Goal: Information Seeking & Learning: Learn about a topic

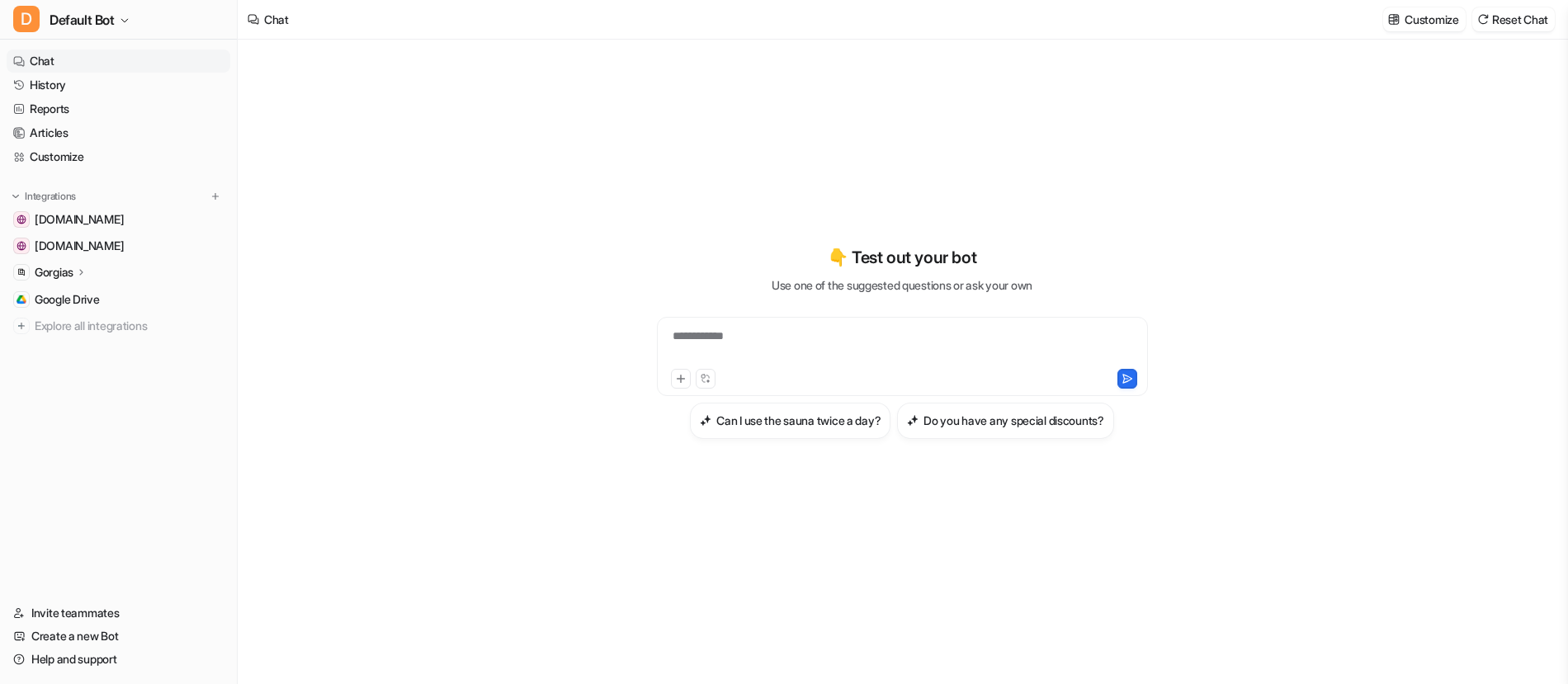
click at [735, 338] on div "**********" at bounding box center [902, 346] width 482 height 38
paste div
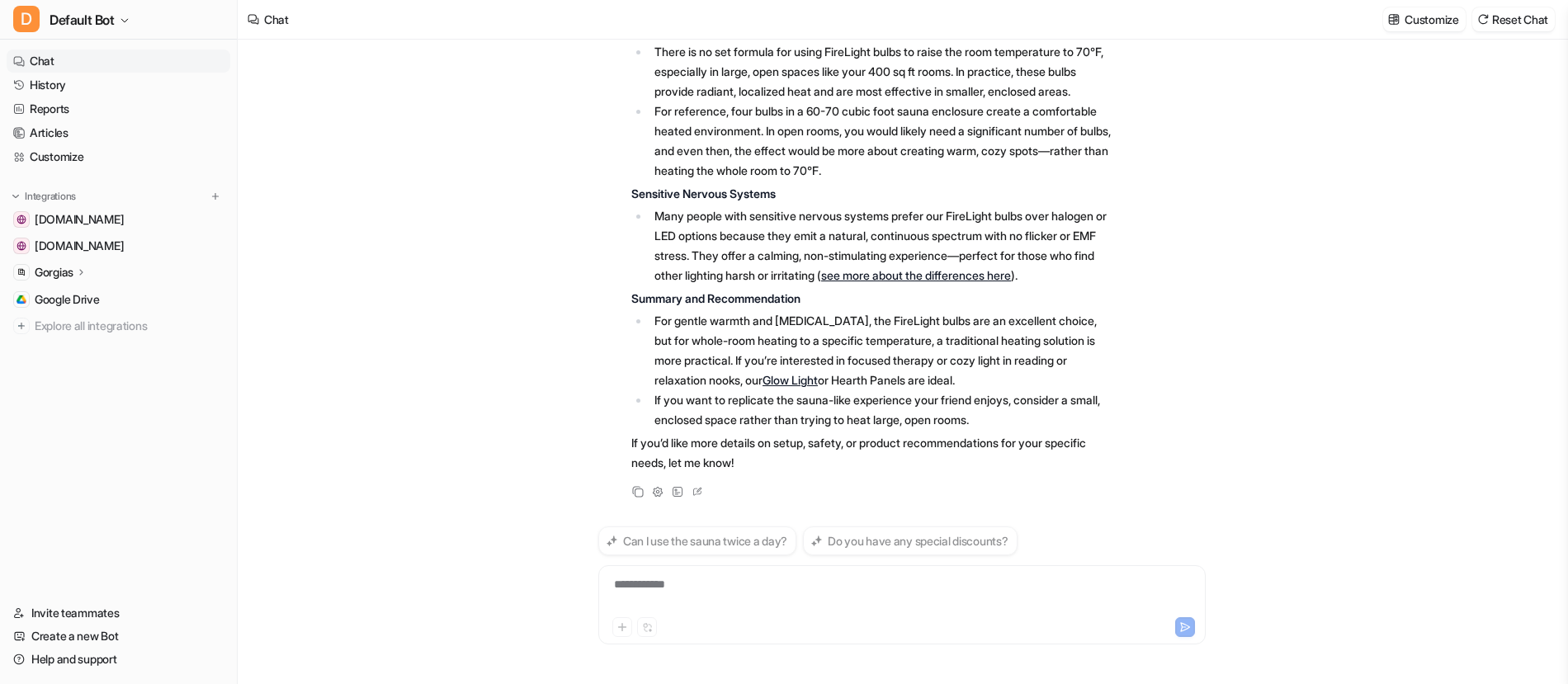
scroll to position [550, 0]
click at [817, 595] on div "**********" at bounding box center [902, 595] width 599 height 38
click at [681, 598] on div "**********" at bounding box center [902, 595] width 599 height 38
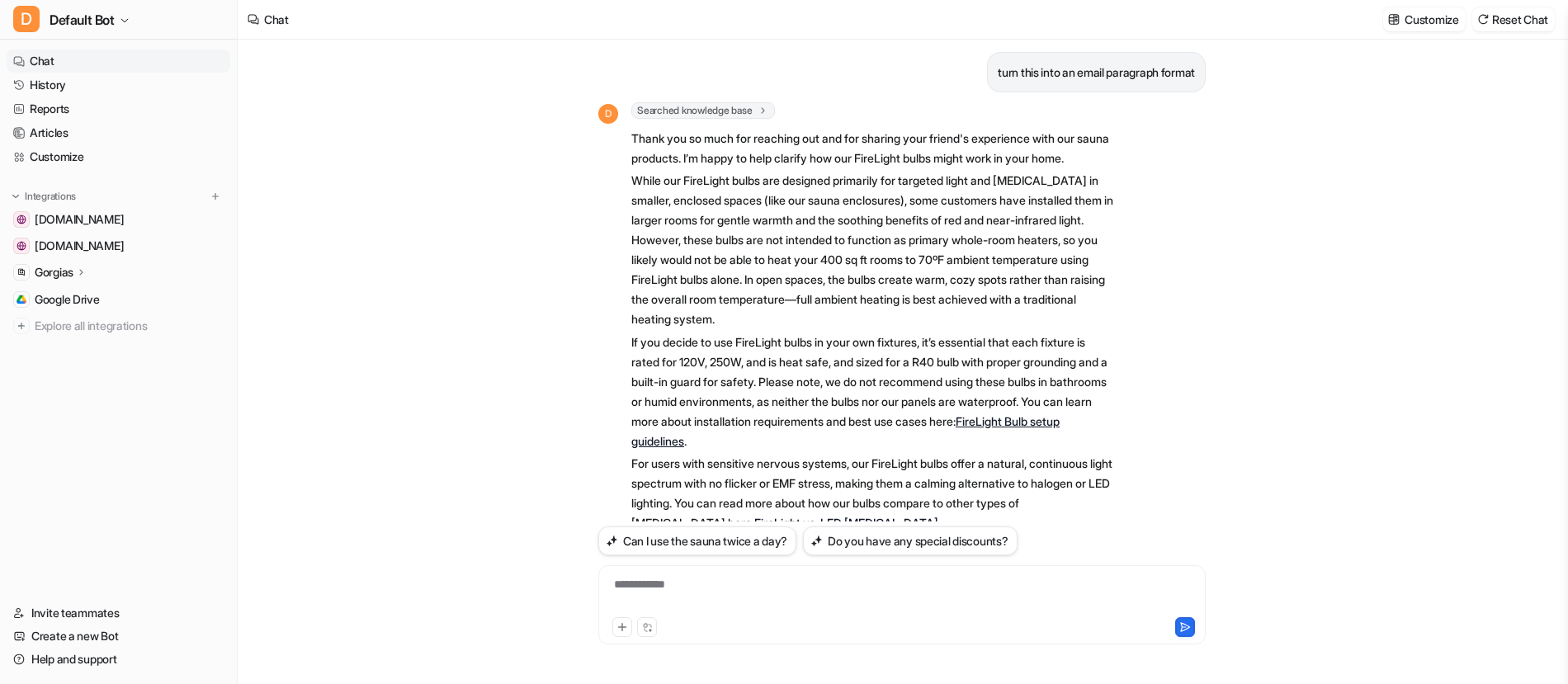
scroll to position [865, 0]
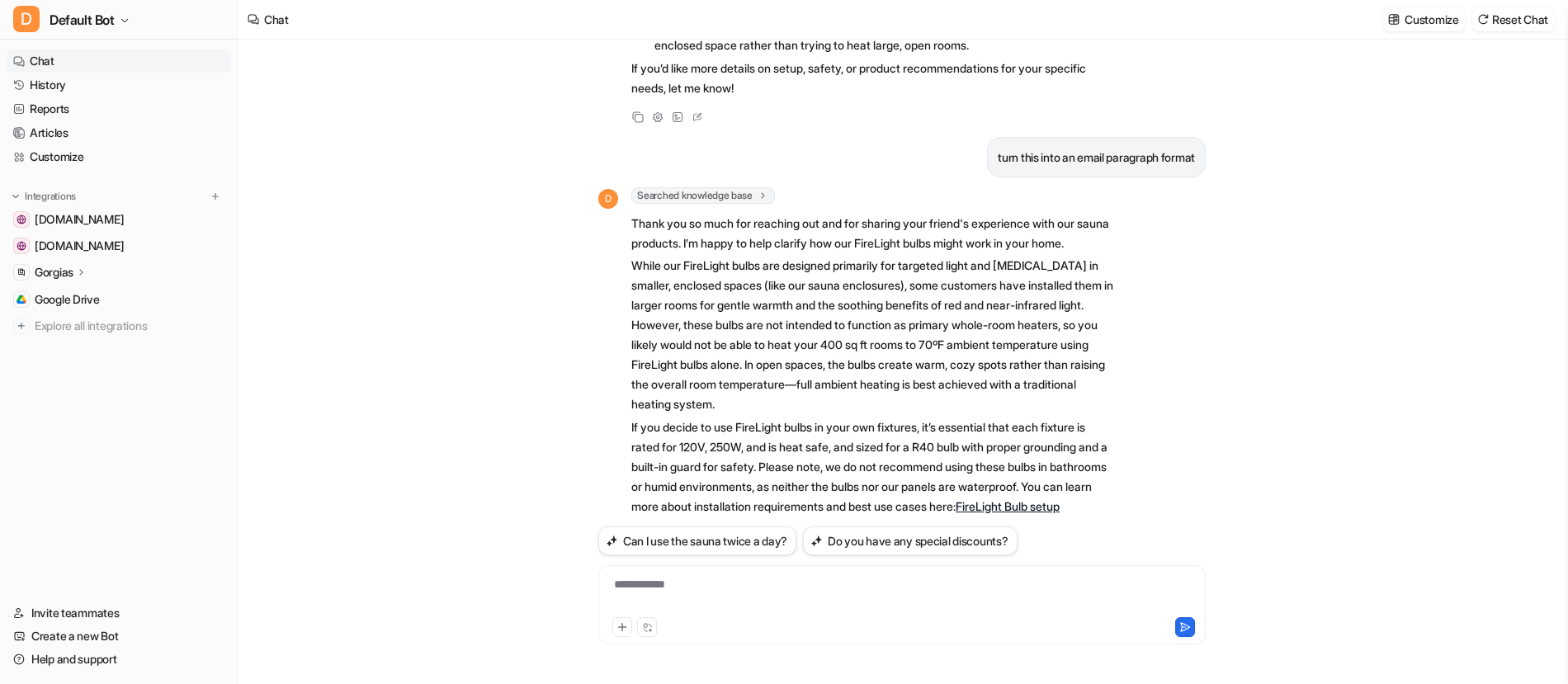
click at [756, 612] on div "**********" at bounding box center [902, 595] width 599 height 38
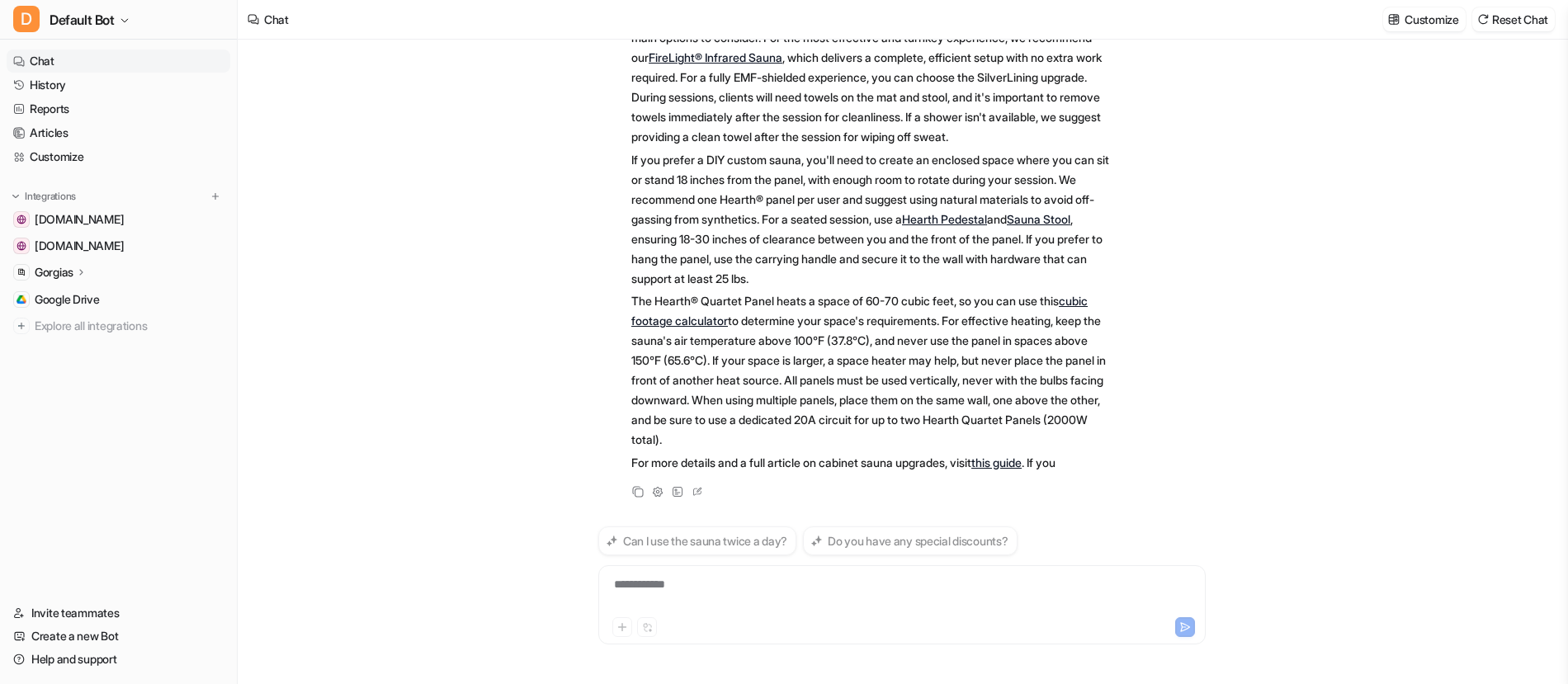
scroll to position [2427, 0]
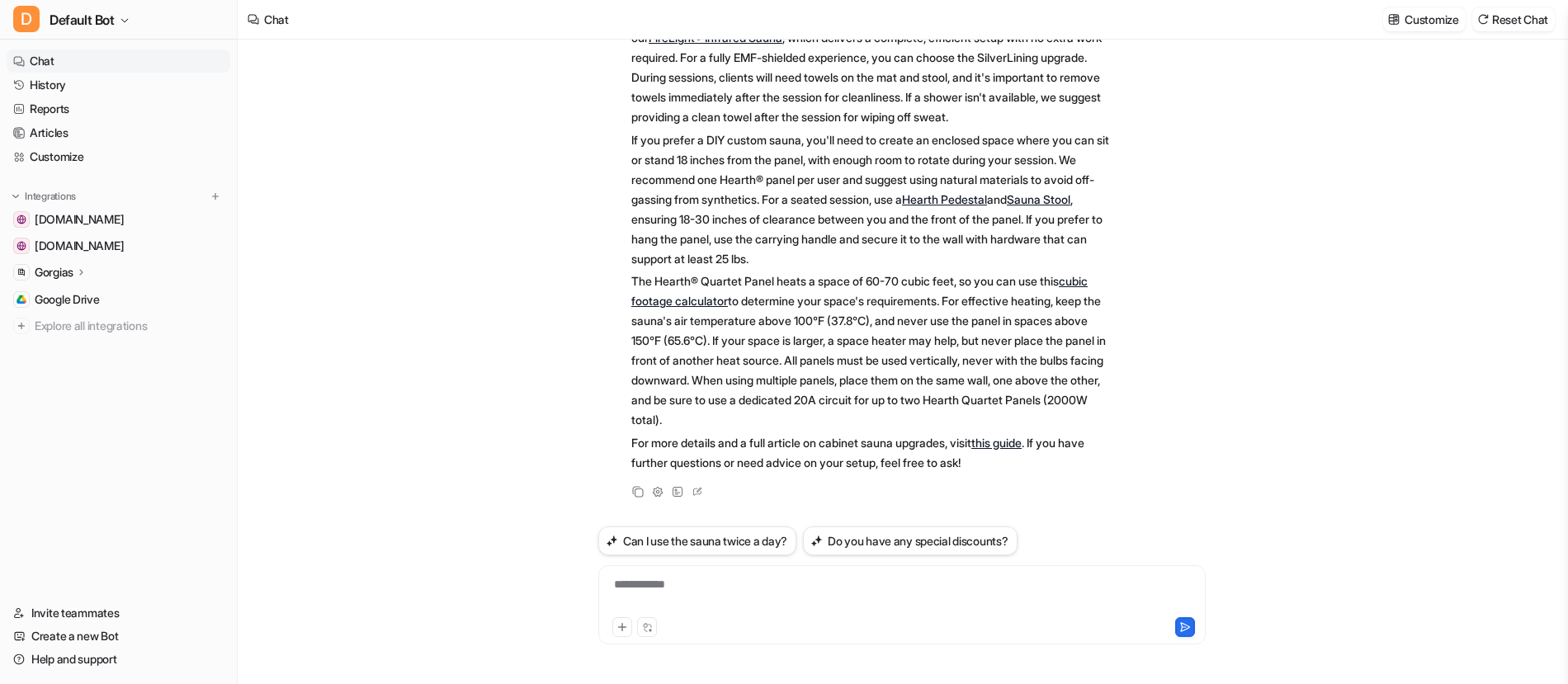
click at [1187, 411] on div "D Searched knowledge base search_queries : [ "custom sauna Hearth panel setup i…" at bounding box center [902, 232] width 608 height 539
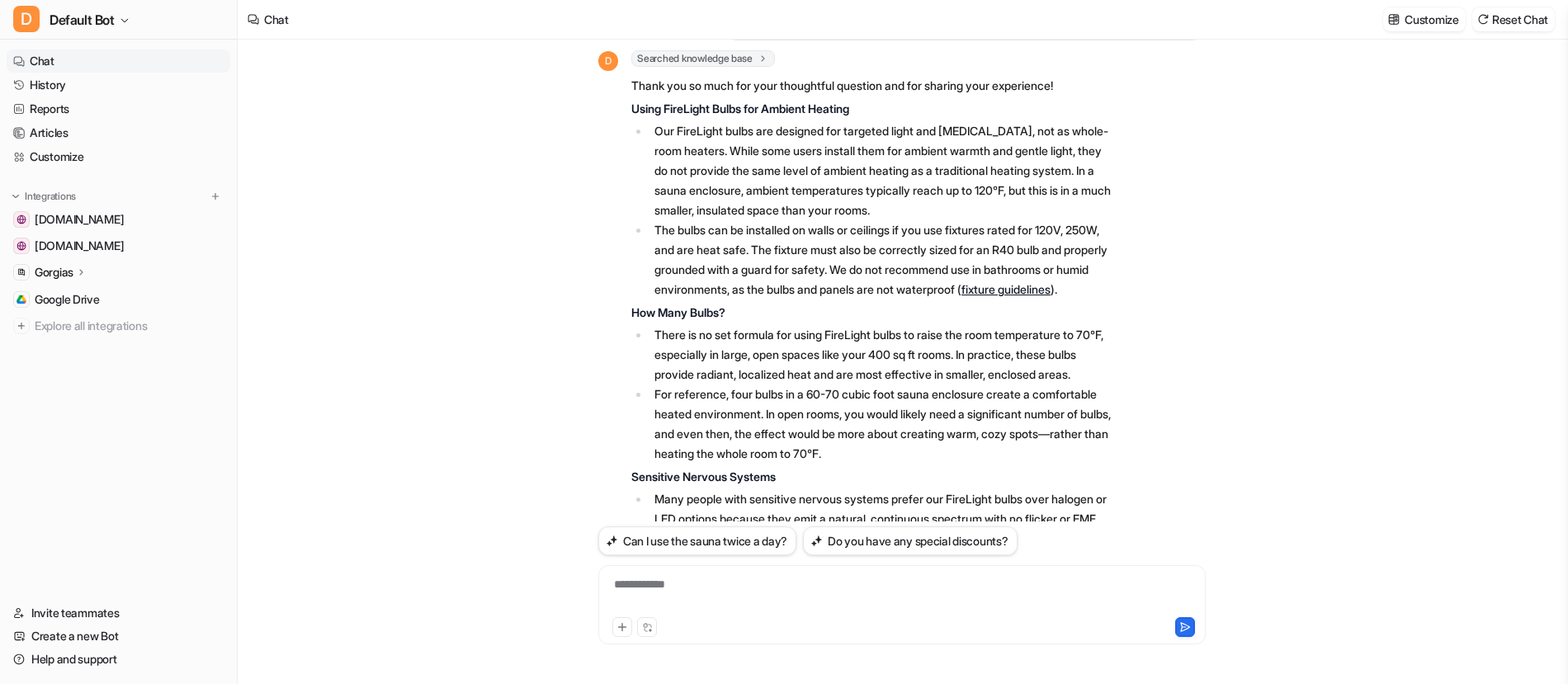
scroll to position [0, 0]
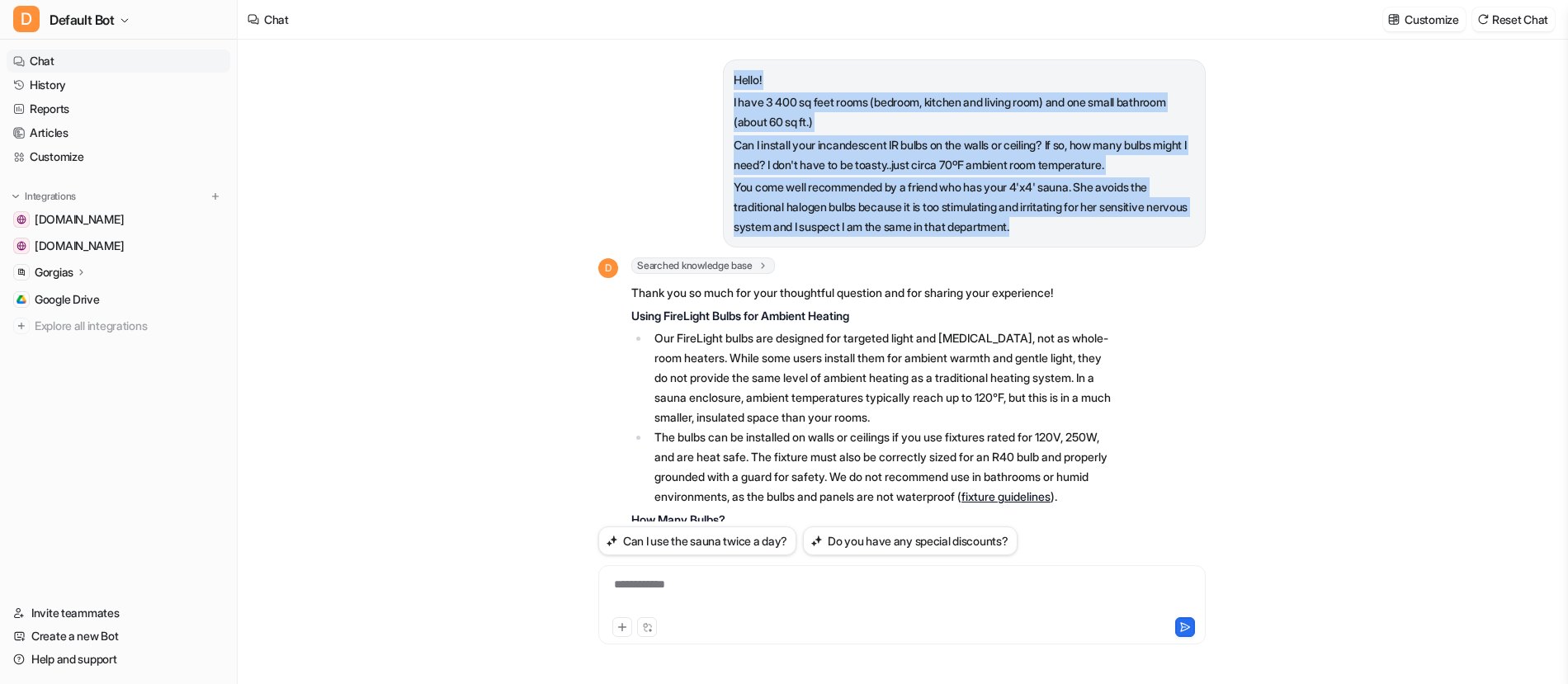
drag, startPoint x: 734, startPoint y: 77, endPoint x: 1094, endPoint y: 221, distance: 387.7
click at [1094, 221] on span "Hello! I have 3 400 sq feet rooms (bedroom, kitchen and living room) and one sm…" at bounding box center [965, 153] width 461 height 167
copy span "Hello! I have 3 400 sq feet rooms (bedroom, kitchen and living room) and one sm…"
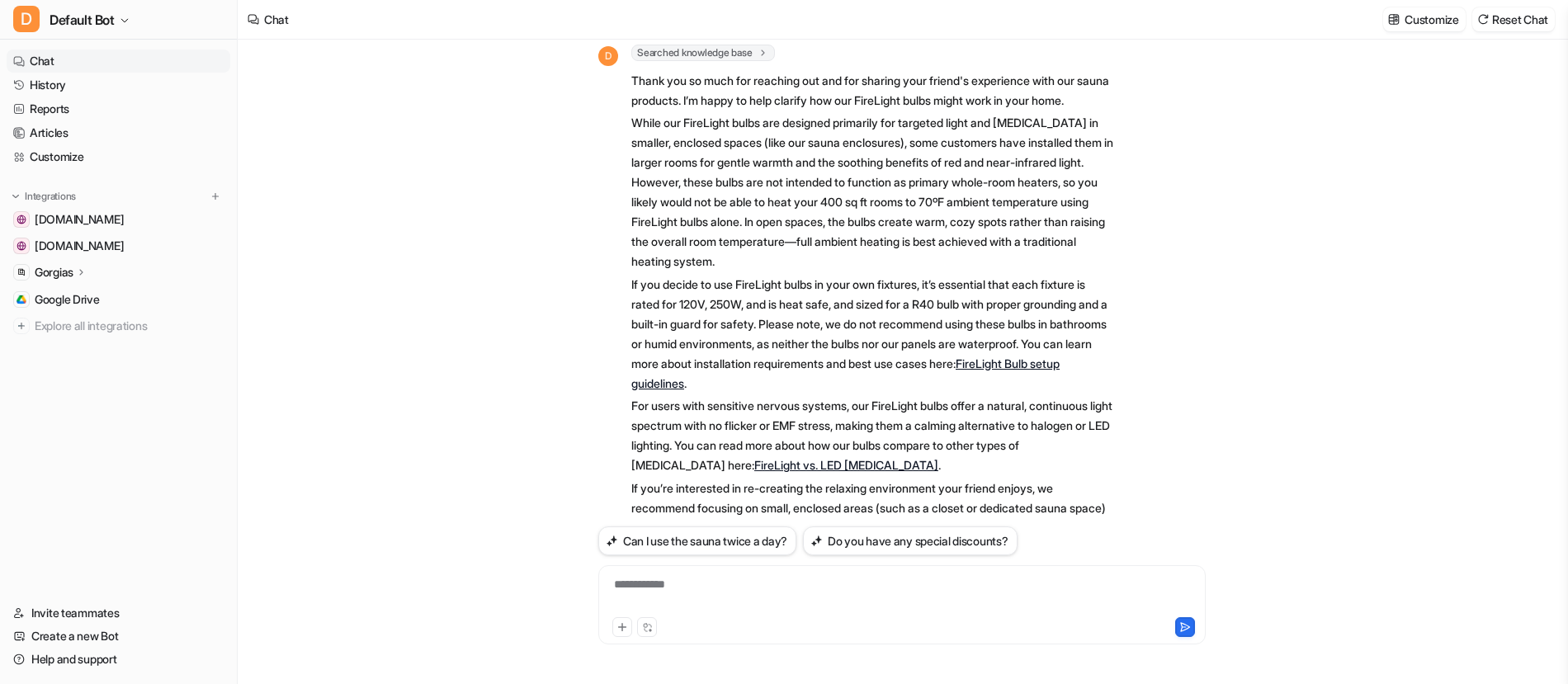
scroll to position [1029, 0]
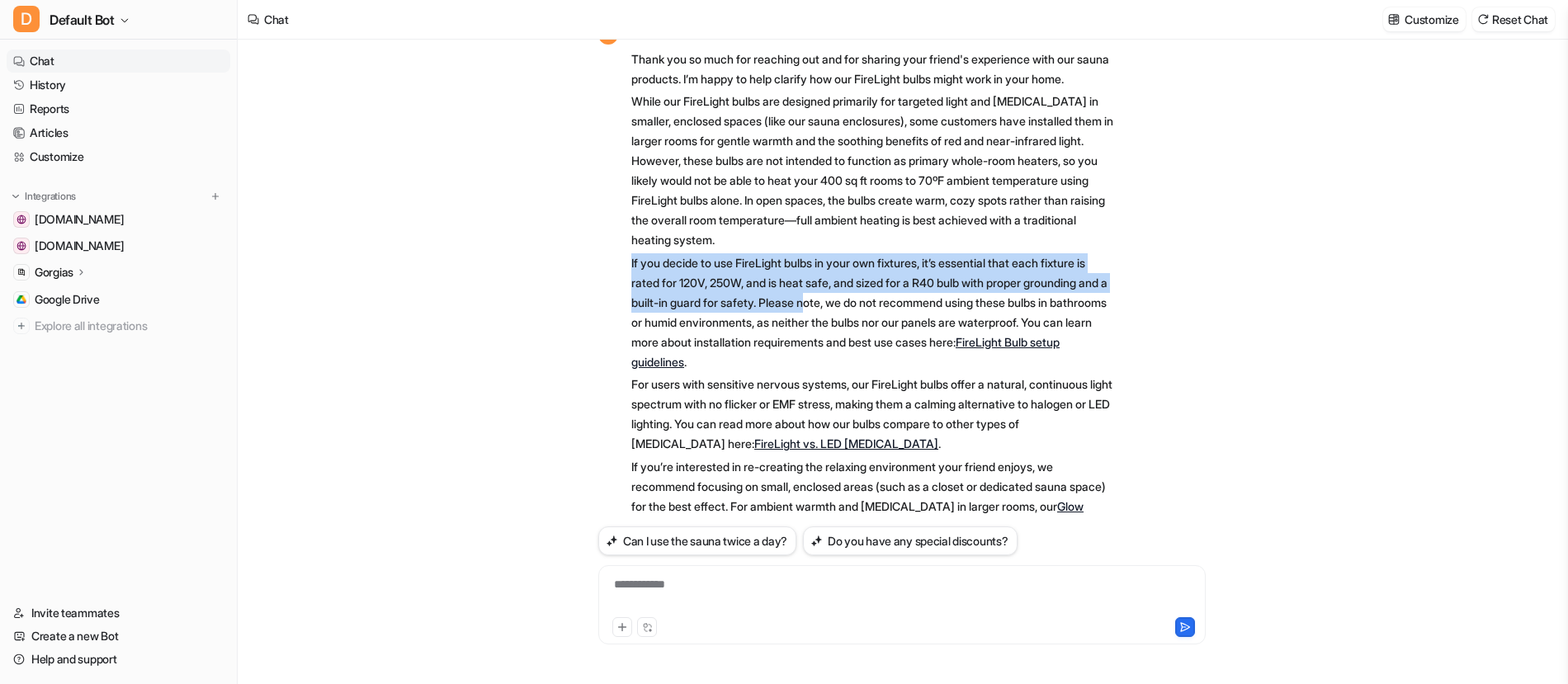
drag, startPoint x: 631, startPoint y: 343, endPoint x: 909, endPoint y: 390, distance: 281.9
click at [909, 372] on p "If you decide to use FireLight bulbs in your own fixtures, it’s essential that …" at bounding box center [873, 312] width 482 height 118
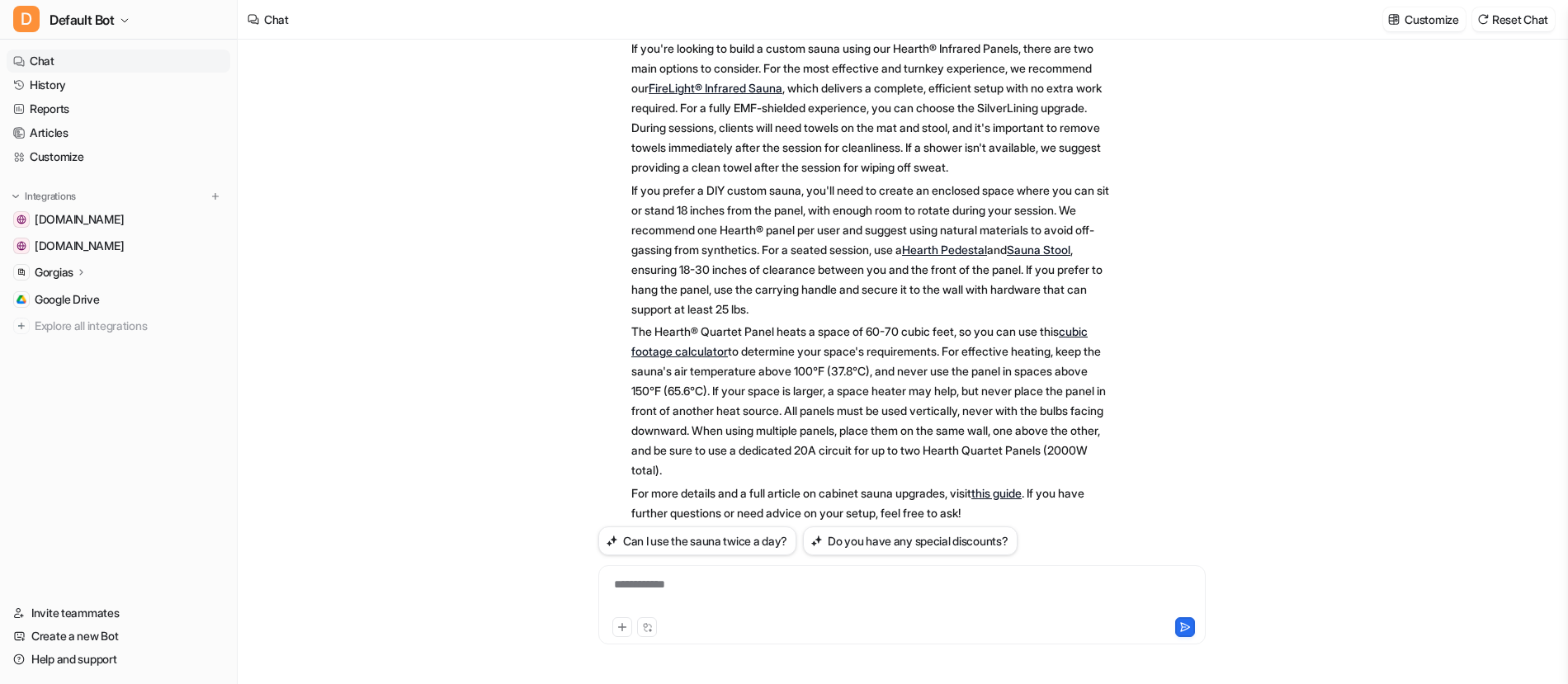
scroll to position [2427, 0]
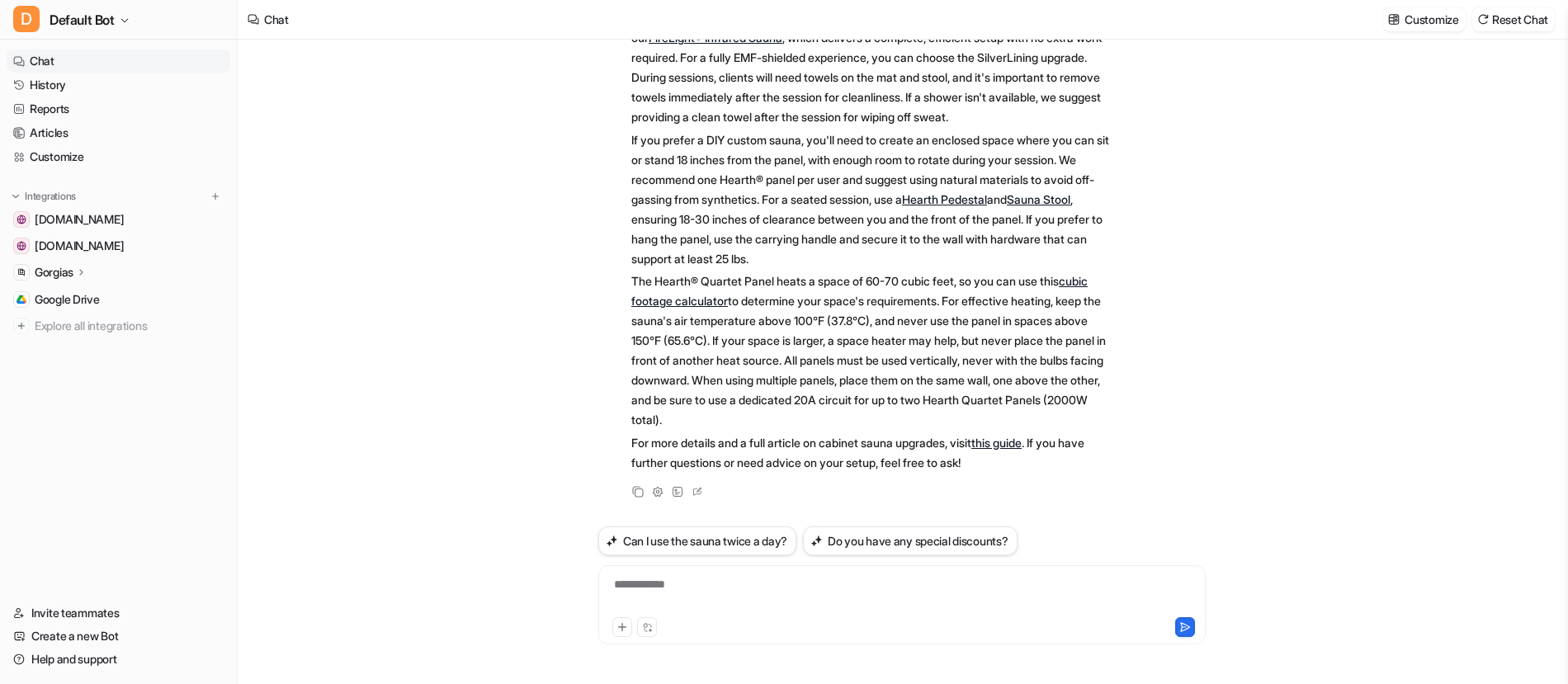
drag, startPoint x: 631, startPoint y: 170, endPoint x: 873, endPoint y: 422, distance: 349.4
click at [873, 422] on span "If you're looking to build a custom sauna using our Hearth® Infrared Panels, th…" at bounding box center [873, 231] width 482 height 490
copy span "Lo ips'do sitamet co adipi e seddoe tempo incid utl Etdolo® Magnaali Enimad, mi…"
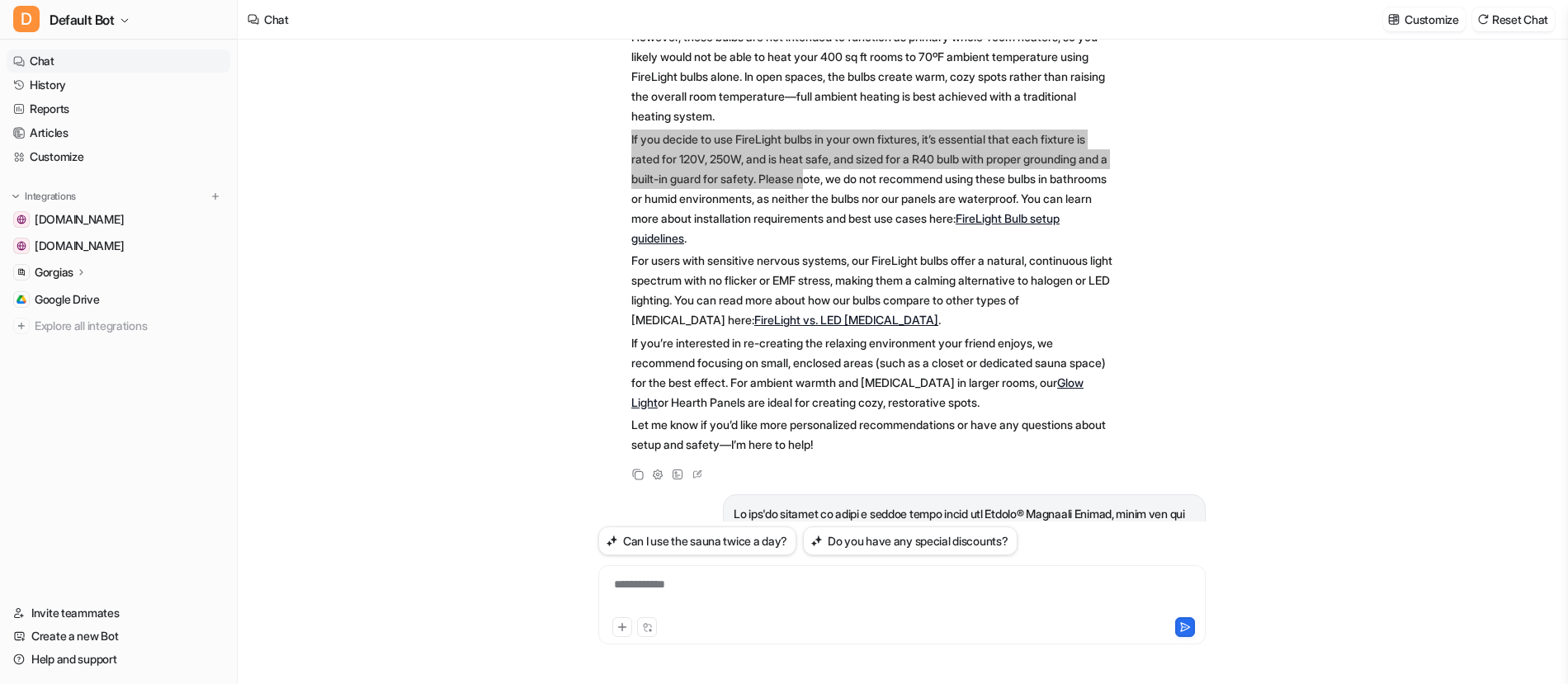
scroll to position [1142, 0]
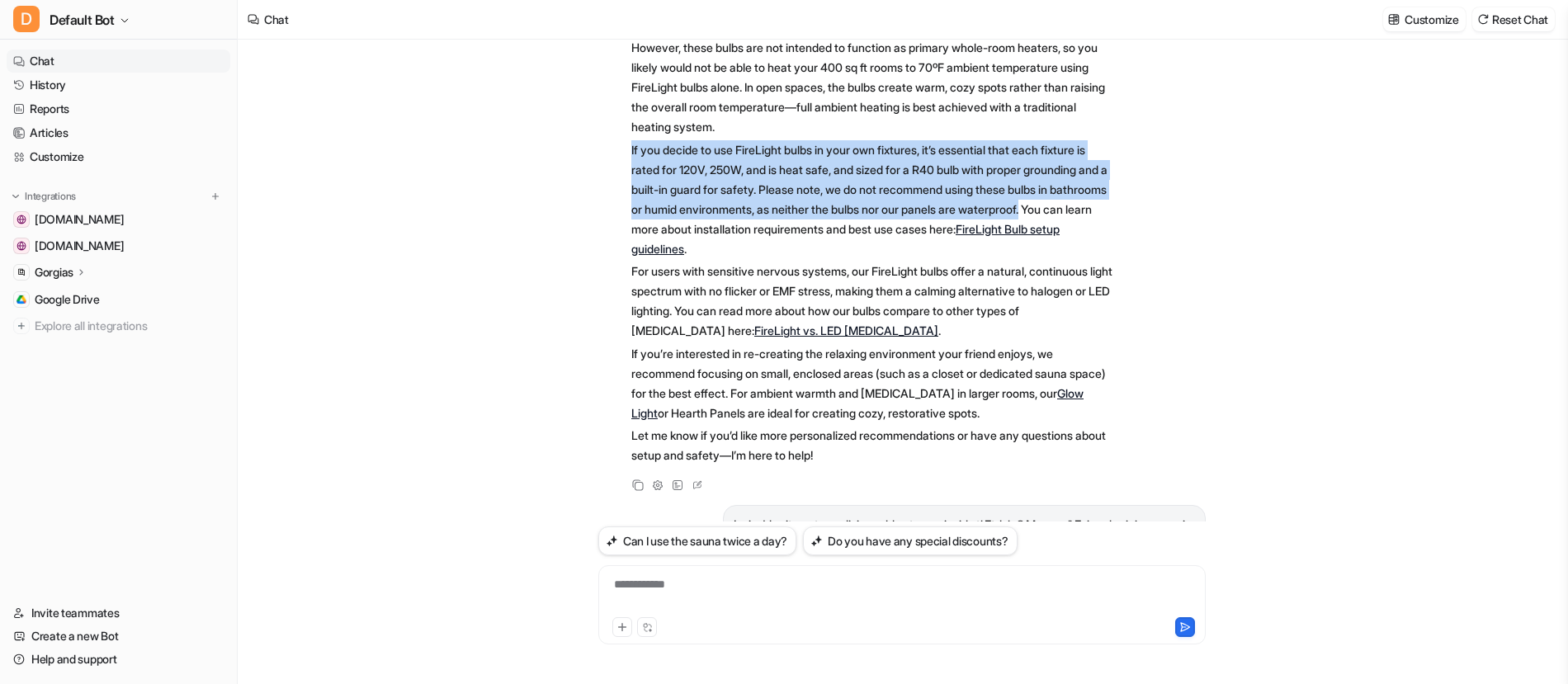
drag, startPoint x: 630, startPoint y: 229, endPoint x: 717, endPoint y: 304, distance: 114.9
click at [717, 304] on div "D Searched knowledge base search_queries : [ "install incandescent IR bulbs on …" at bounding box center [856, 189] width 516 height 559
copy p "If you decide to use FireLight bulbs in your own fixtures, it’s essential that …"
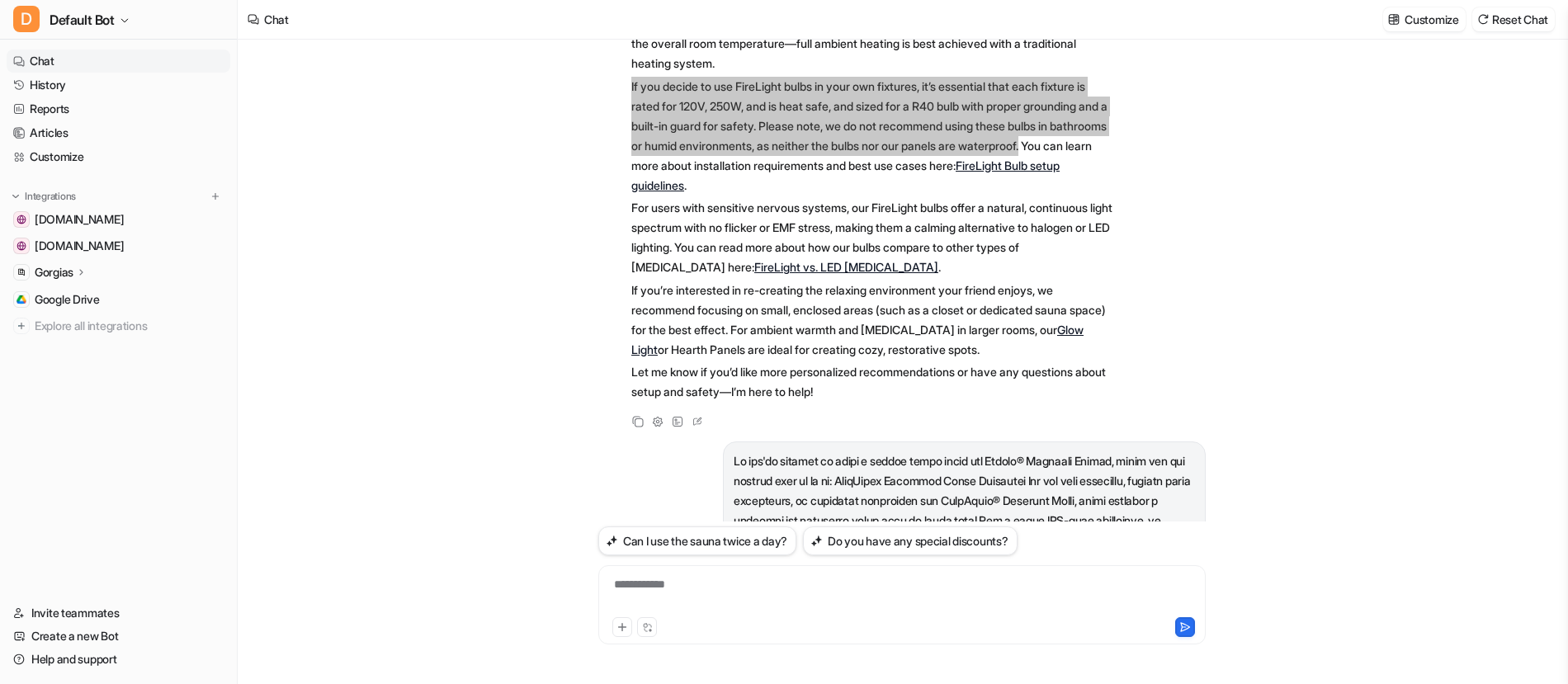
scroll to position [1216, 0]
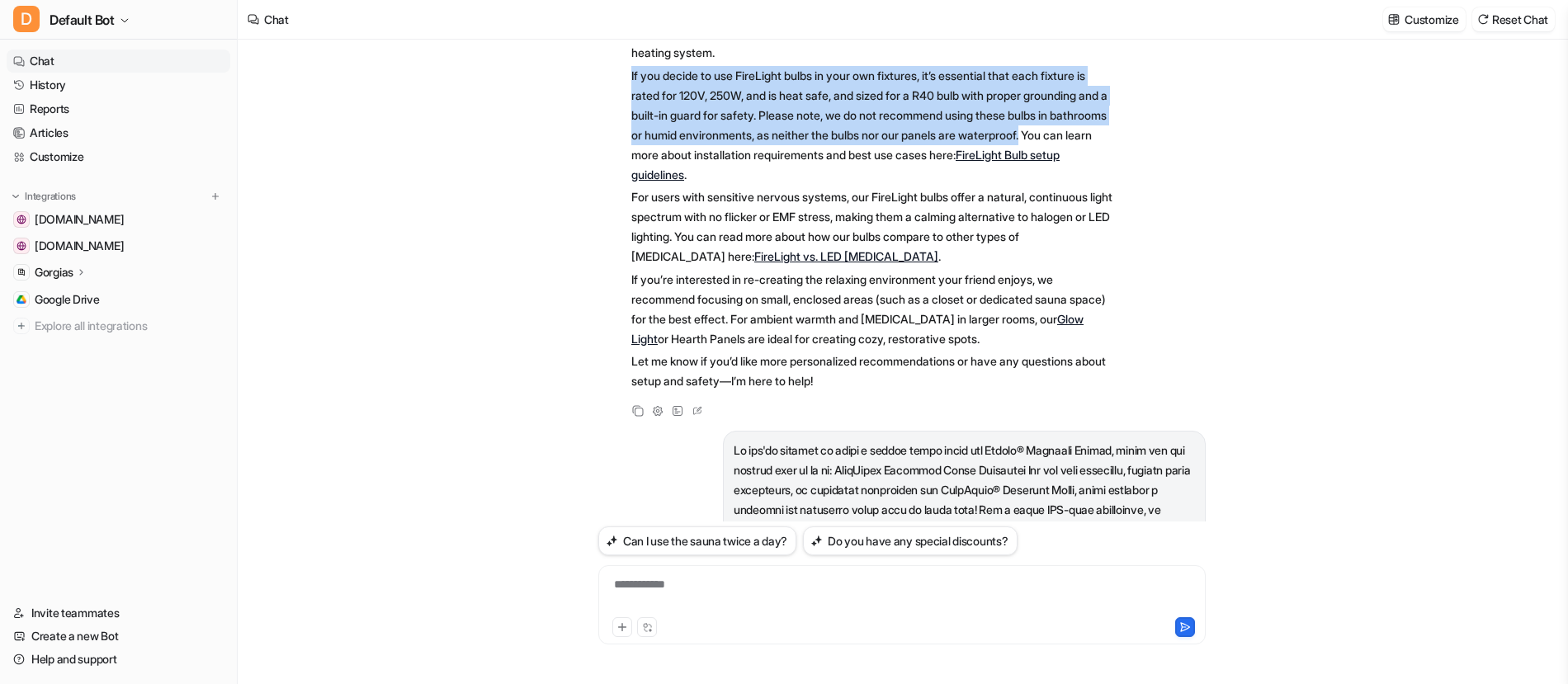
drag, startPoint x: 632, startPoint y: 276, endPoint x: 1054, endPoint y: 417, distance: 444.9
click at [1054, 395] on span "Thank you so much for reaching out and for sharing your friend's experience wit…" at bounding box center [873, 126] width 482 height 536
copy span "For users with sensitive nervous systems, our FireLight bulbs offer a natural, …"
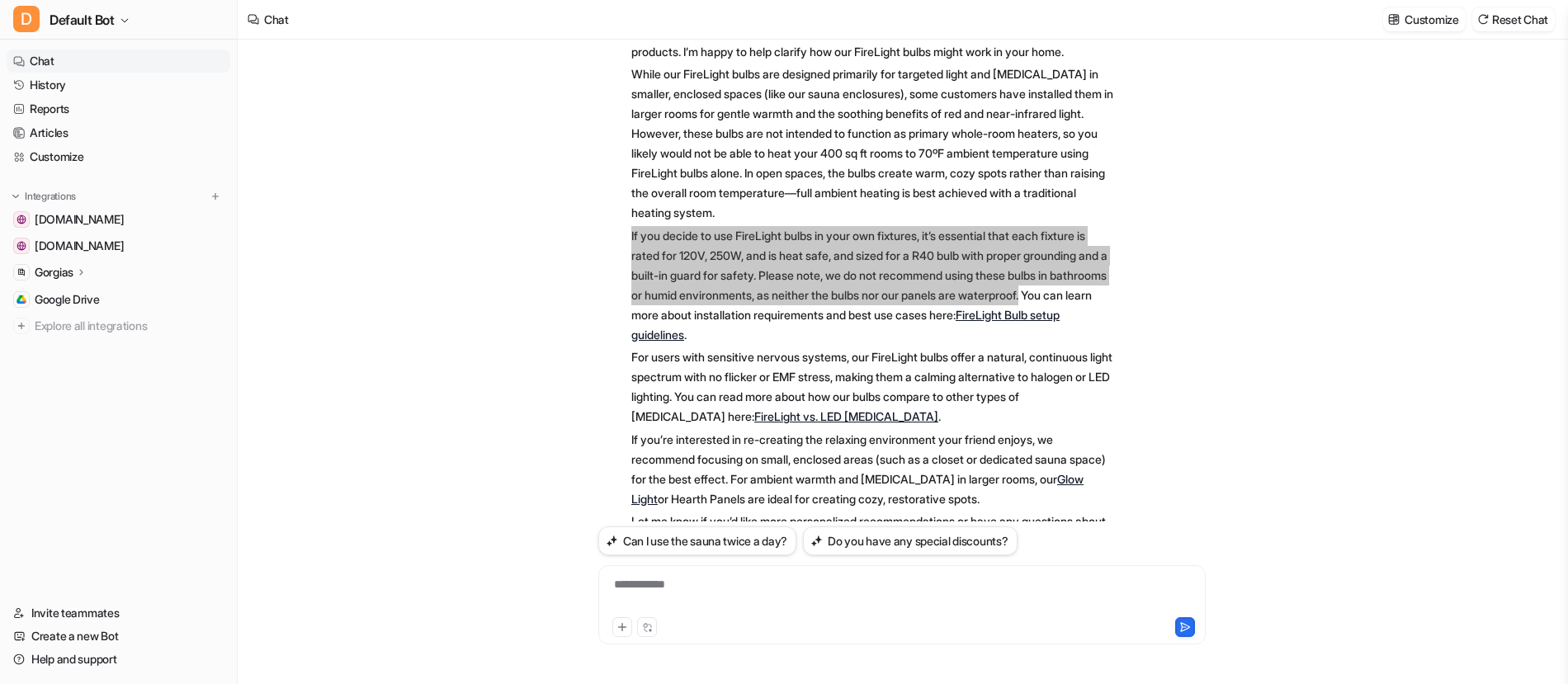
scroll to position [1067, 0]
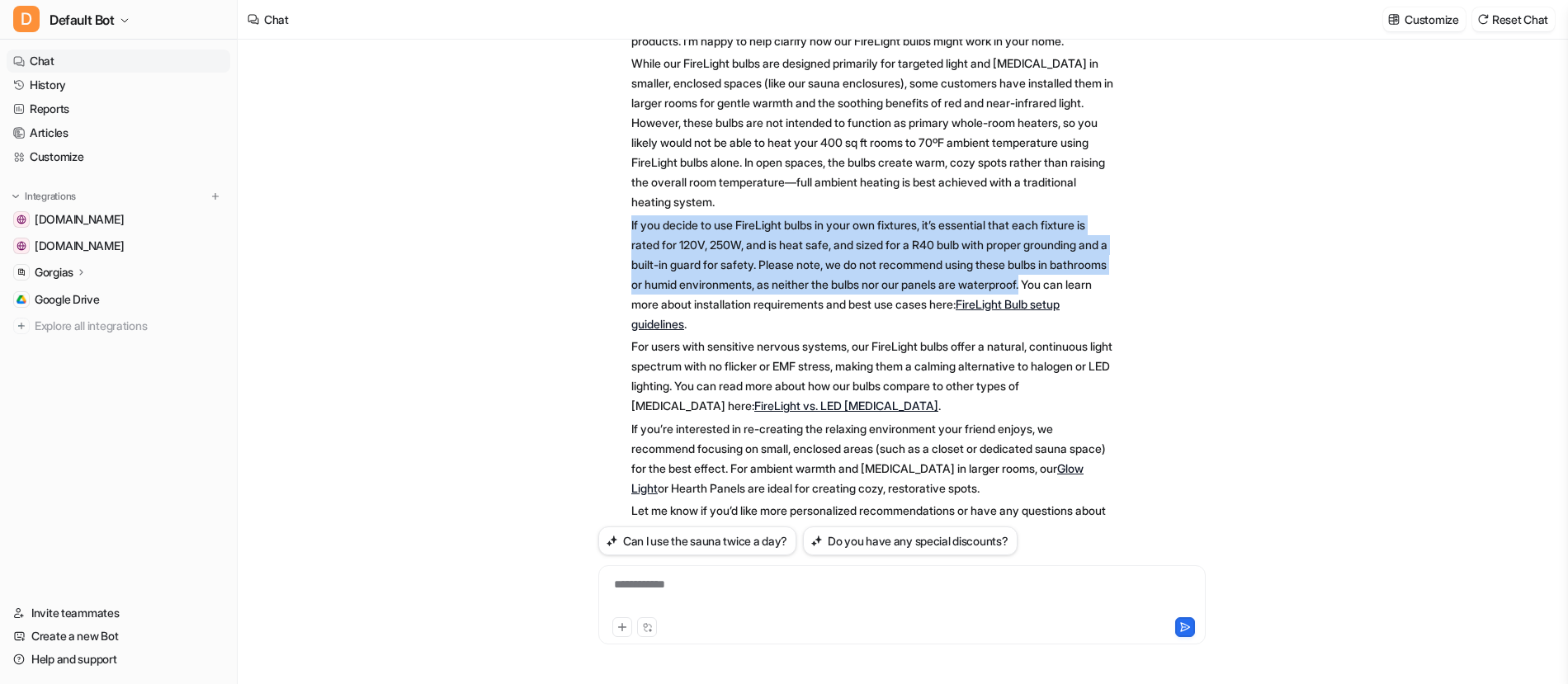
drag, startPoint x: 631, startPoint y: 303, endPoint x: 717, endPoint y: 384, distance: 118.1
click at [717, 334] on p "If you decide to use FireLight bulbs in your own fixtures, it’s essential that …" at bounding box center [873, 274] width 482 height 118
copy p "If you decide to use FireLight bulbs in your own fixtures, it’s essential that …"
click at [1167, 356] on div "D Searched knowledge base search_queries : [ "install incandescent IR bulbs on …" at bounding box center [902, 277] width 608 height 585
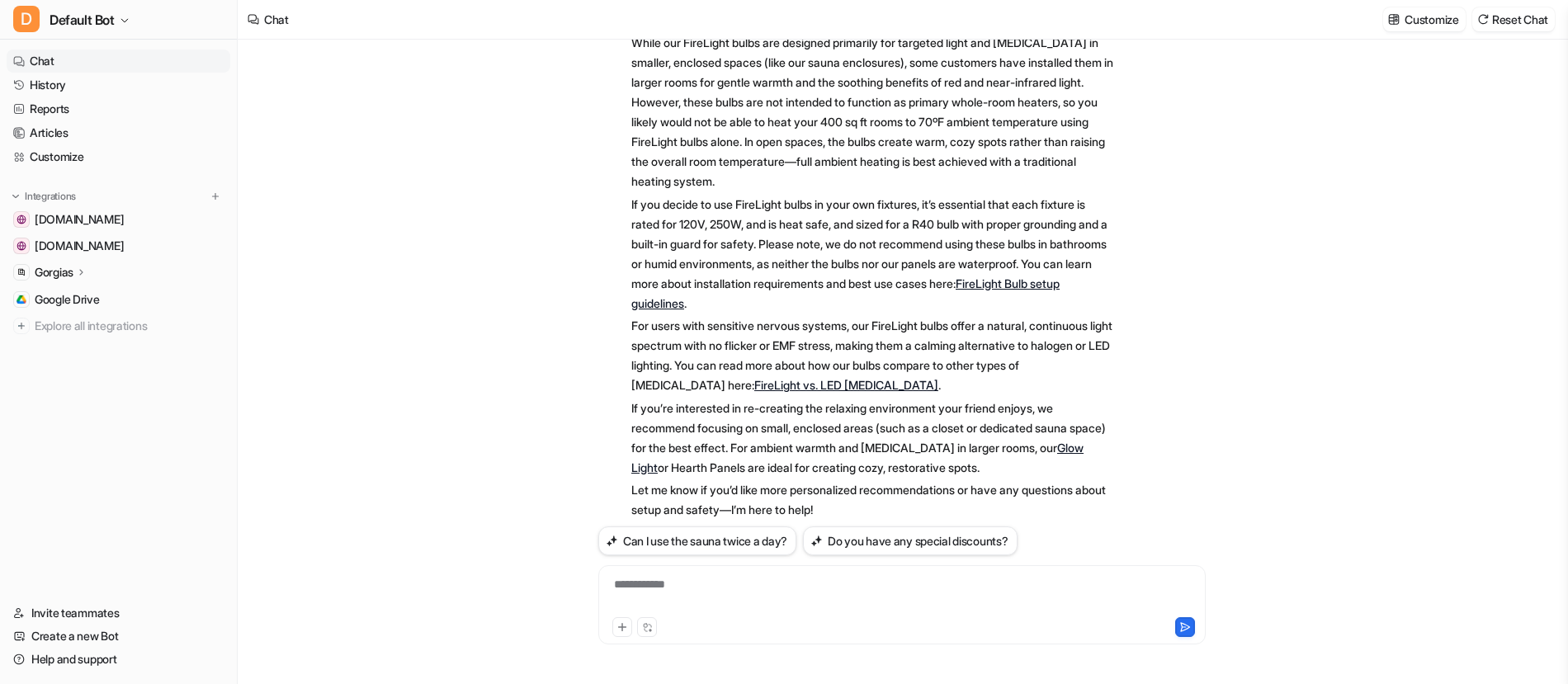
scroll to position [1015, 0]
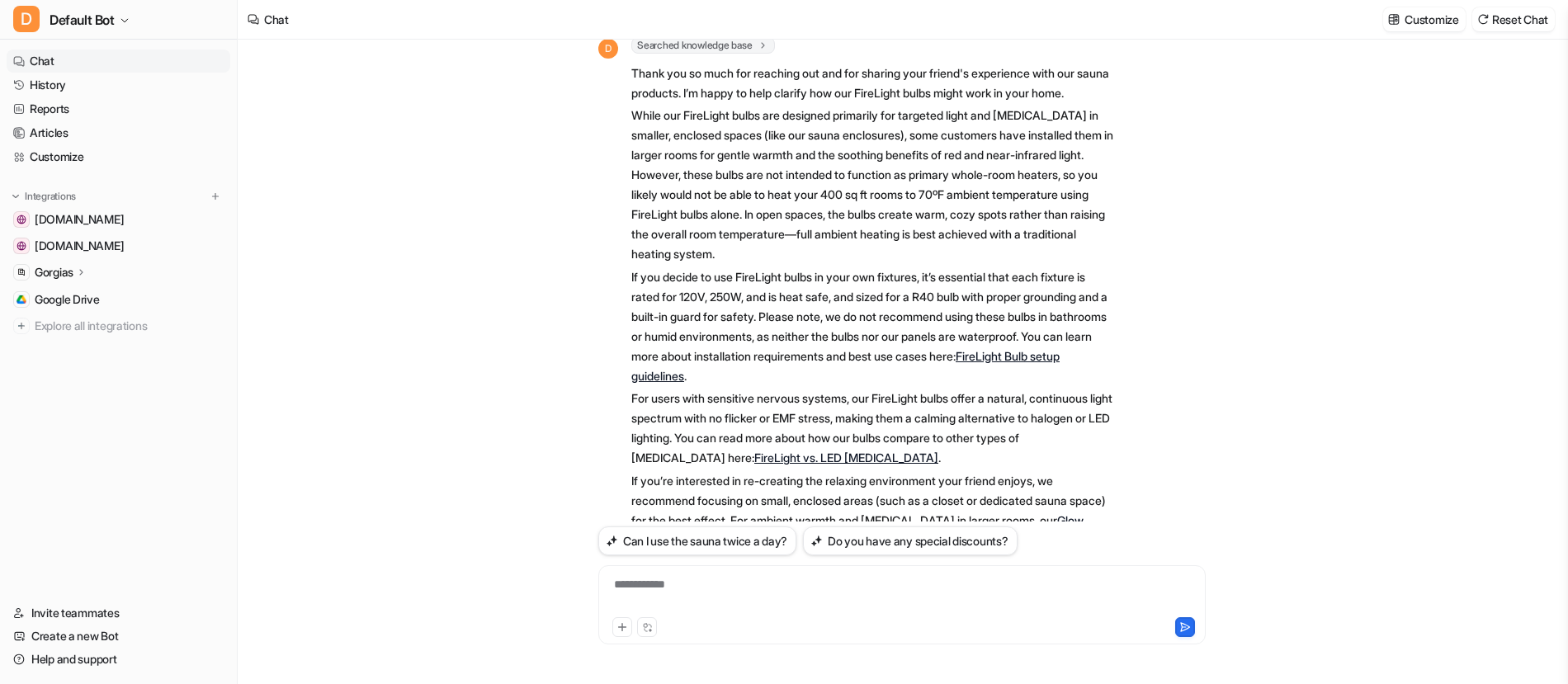
drag, startPoint x: 632, startPoint y: 134, endPoint x: 692, endPoint y: 162, distance: 66.2
click at [689, 103] on p "Thank you so much for reaching out and for sharing your friend's experience wit…" at bounding box center [873, 82] width 482 height 39
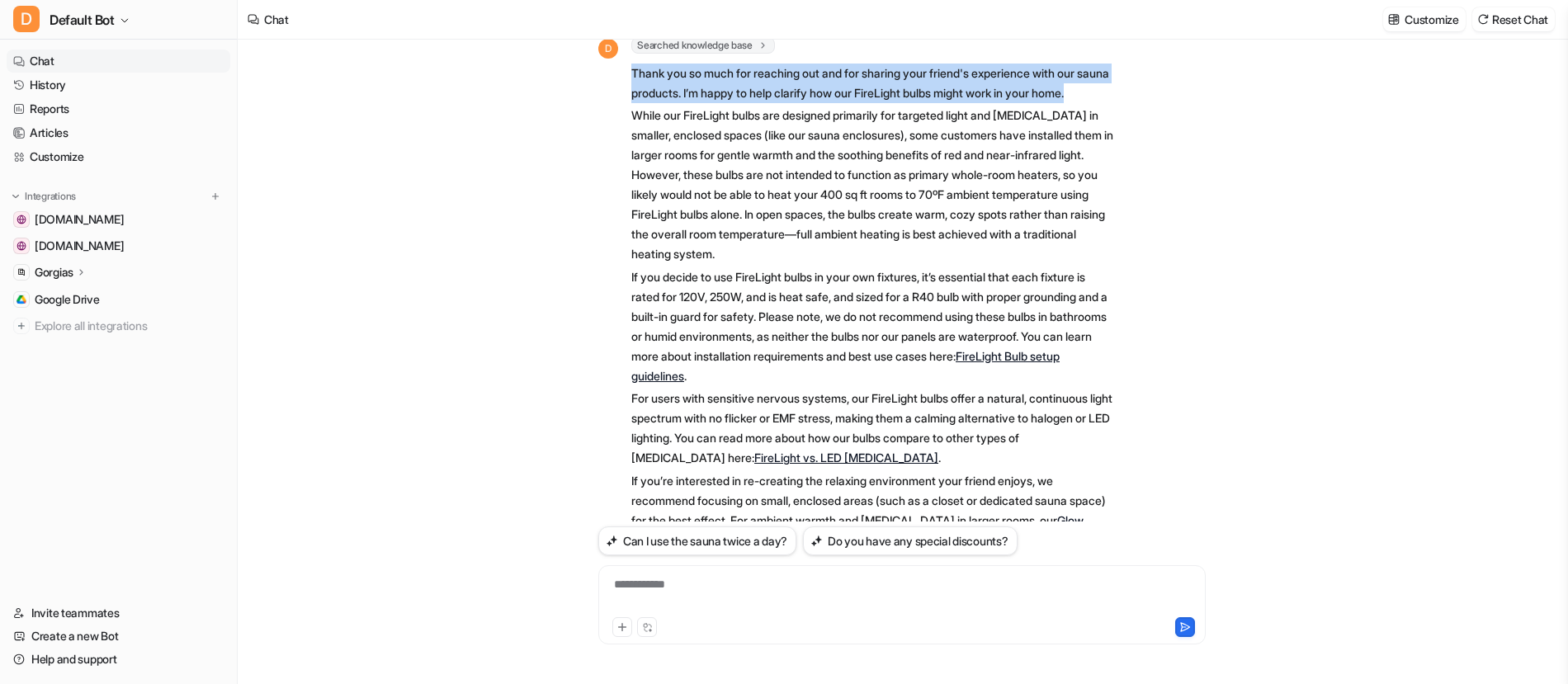
drag, startPoint x: 681, startPoint y: 170, endPoint x: 616, endPoint y: 133, distance: 74.8
click at [616, 133] on div "D Searched knowledge base search_queries : [ "install incandescent IR bulbs on …" at bounding box center [856, 316] width 516 height 559
copy p "Thank you so much for reaching out and for sharing your friend's experience wit…"
